Goal: Information Seeking & Learning: Learn about a topic

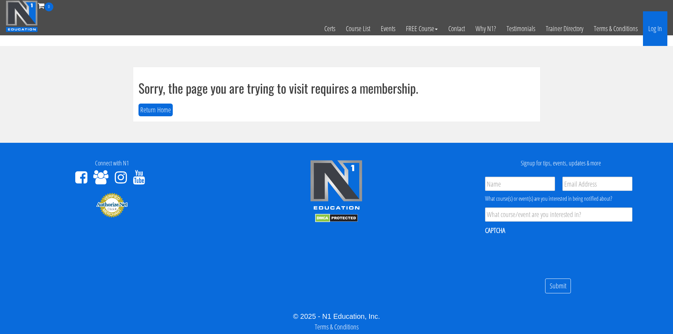
click at [656, 28] on link "Log In" at bounding box center [655, 28] width 24 height 35
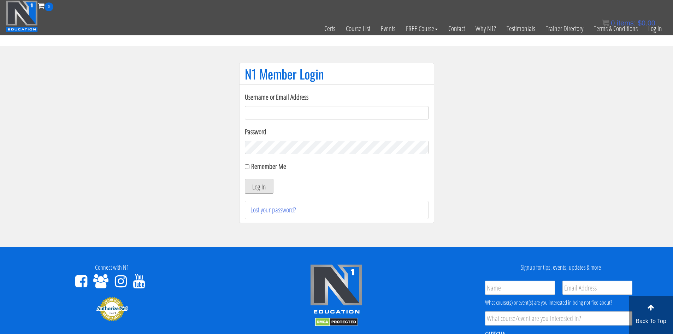
type input "evanwaskom@gmail.com"
click at [259, 185] on button "Log In" at bounding box center [259, 186] width 29 height 15
click at [252, 187] on button "Log In" at bounding box center [259, 186] width 29 height 15
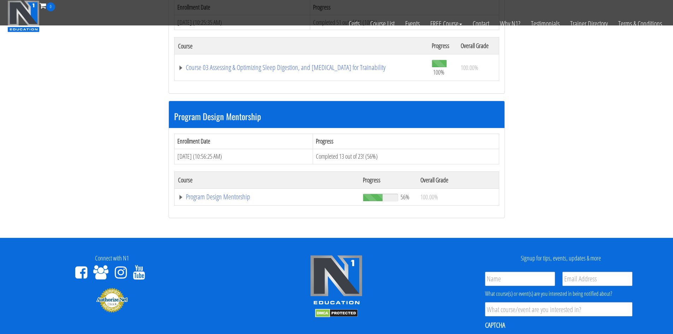
scroll to position [530, 0]
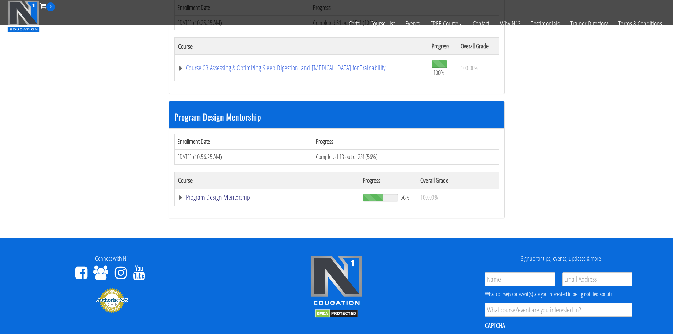
click at [224, 197] on link "Program Design Mentorship" at bounding box center [267, 197] width 178 height 7
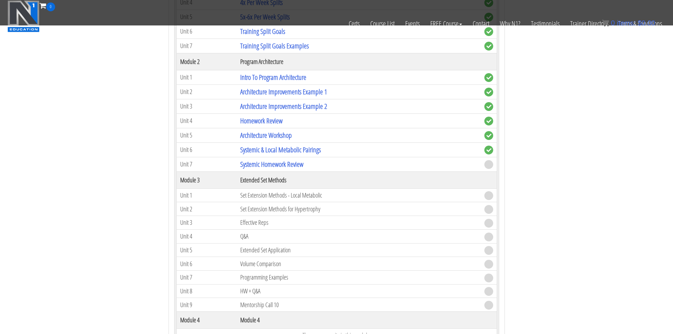
scroll to position [813, 0]
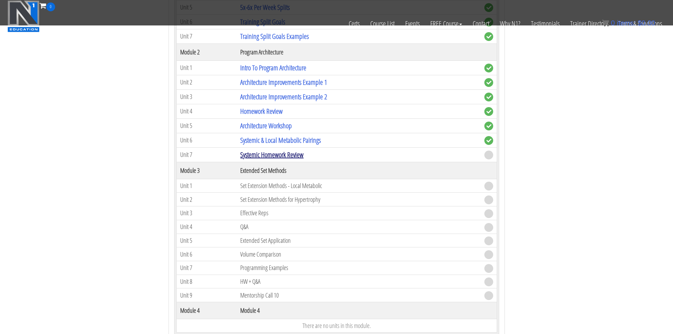
click at [288, 156] on link "Systemic Homework Review" at bounding box center [271, 155] width 63 height 10
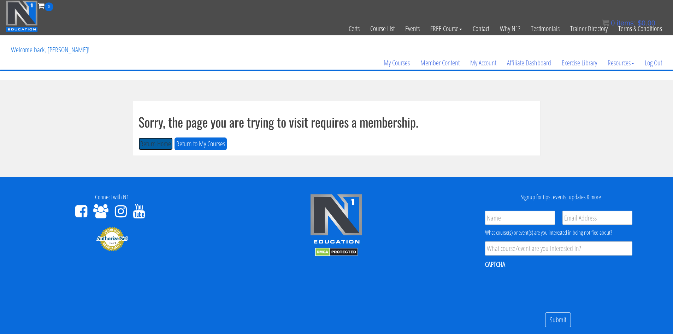
click at [160, 143] on button "Return Home" at bounding box center [156, 143] width 34 height 13
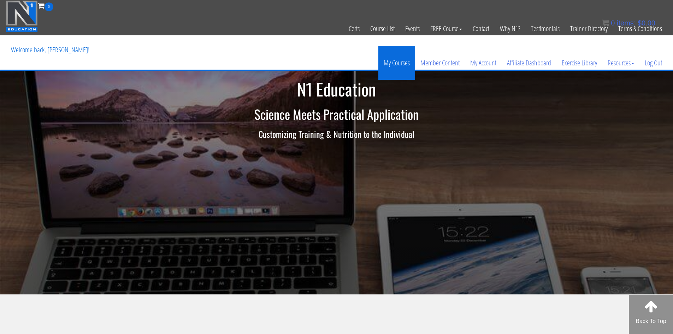
click at [400, 58] on link "My Courses" at bounding box center [397, 63] width 37 height 34
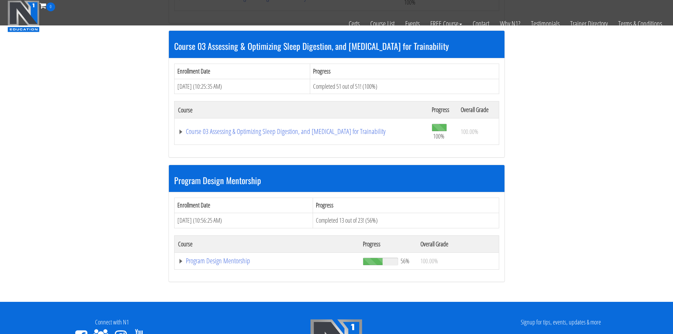
scroll to position [565, 0]
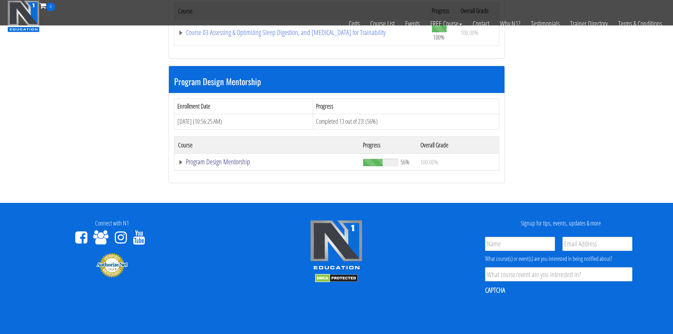
click at [242, 165] on link "Program Design Mentorship" at bounding box center [267, 161] width 178 height 7
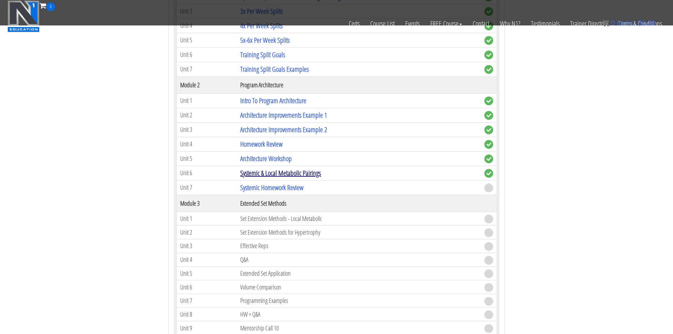
scroll to position [778, 0]
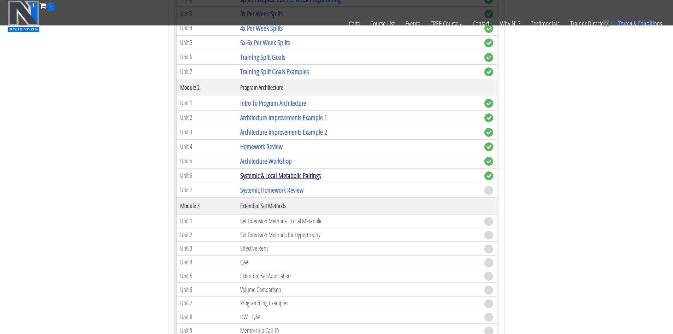
click at [276, 176] on link "Systemic & Local Metabolic Pairings" at bounding box center [280, 176] width 81 height 10
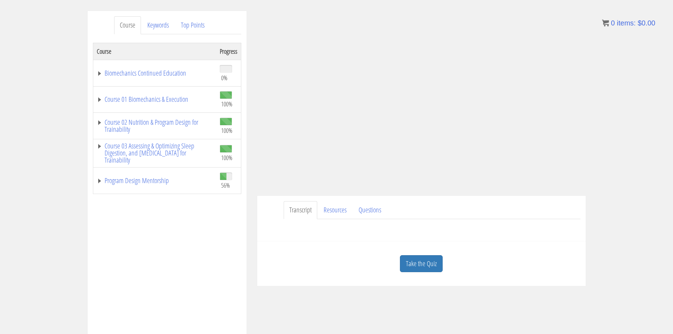
scroll to position [81, 0]
click at [420, 262] on link "Take the Quiz" at bounding box center [421, 264] width 43 height 17
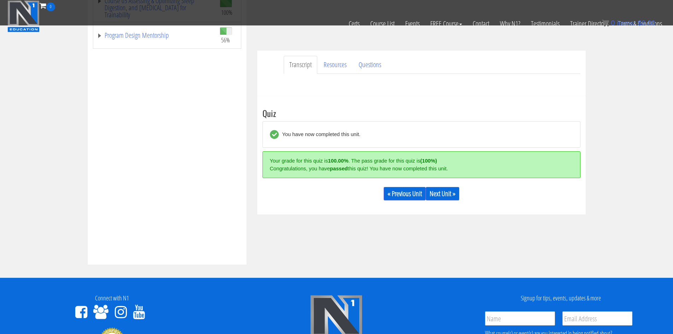
scroll to position [187, 0]
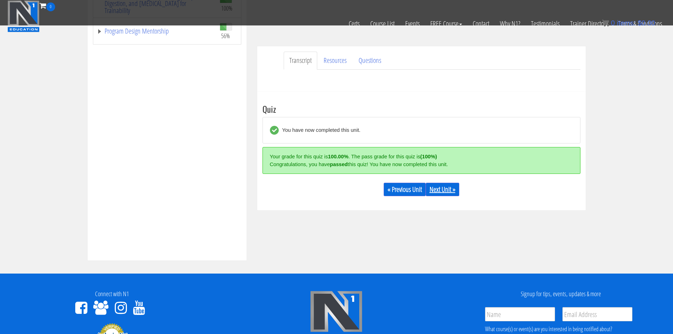
click at [447, 189] on link "Next Unit »" at bounding box center [443, 189] width 34 height 13
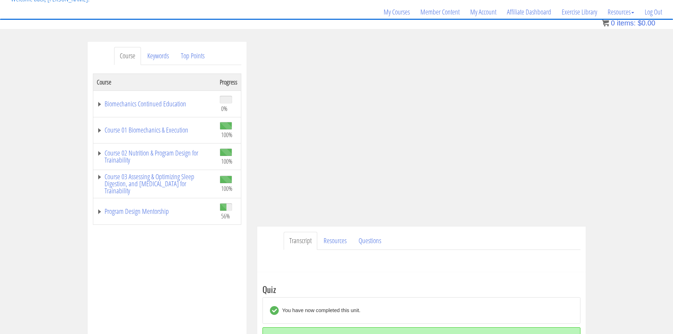
scroll to position [55, 0]
